Goal: Find specific page/section: Find specific page/section

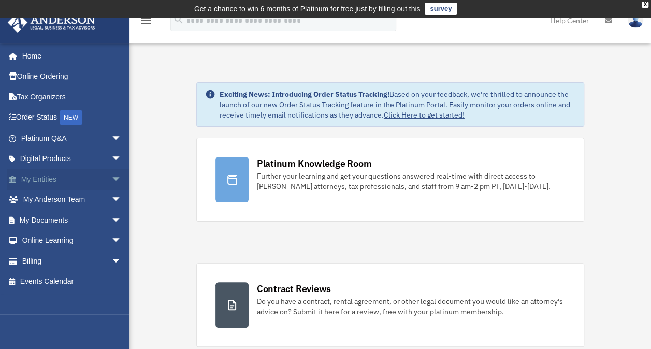
click at [37, 176] on link "My Entities arrow_drop_down" at bounding box center [72, 179] width 130 height 21
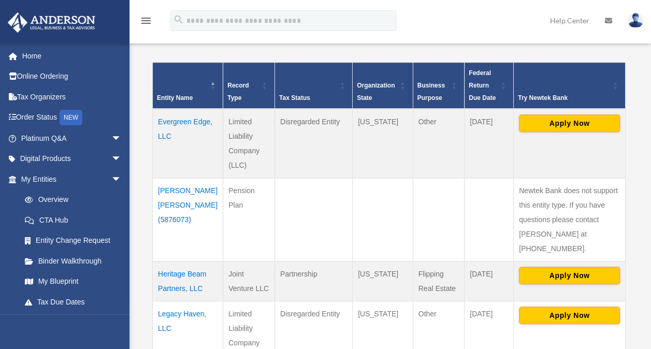
scroll to position [225, 0]
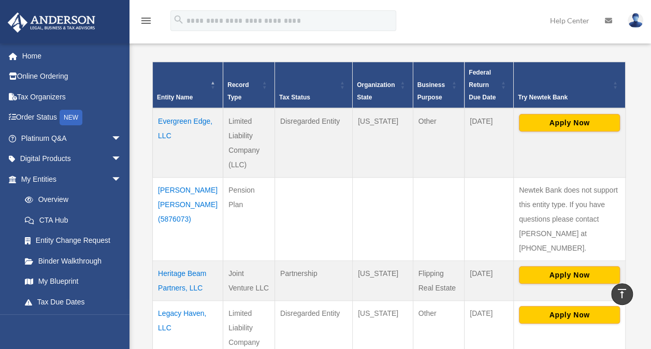
click at [172, 118] on td "Evergreen Edge, LLC" at bounding box center [188, 142] width 70 height 69
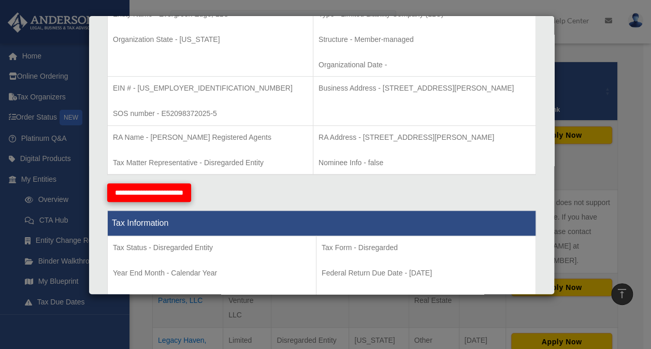
scroll to position [0, 0]
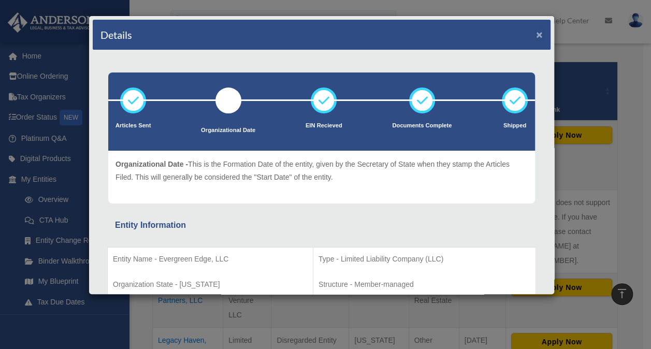
click at [536, 32] on button "×" at bounding box center [539, 34] width 7 height 11
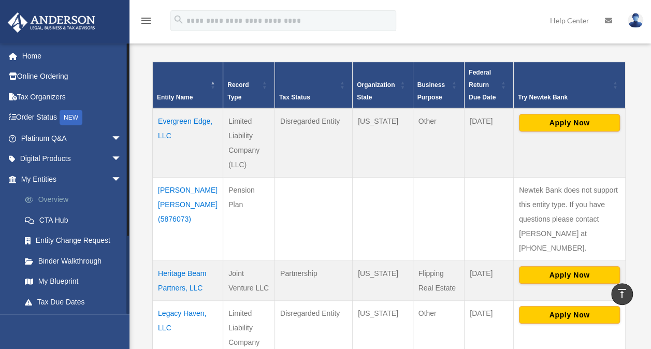
click at [52, 197] on link "Overview" at bounding box center [75, 199] width 123 height 21
